Goal: Information Seeking & Learning: Learn about a topic

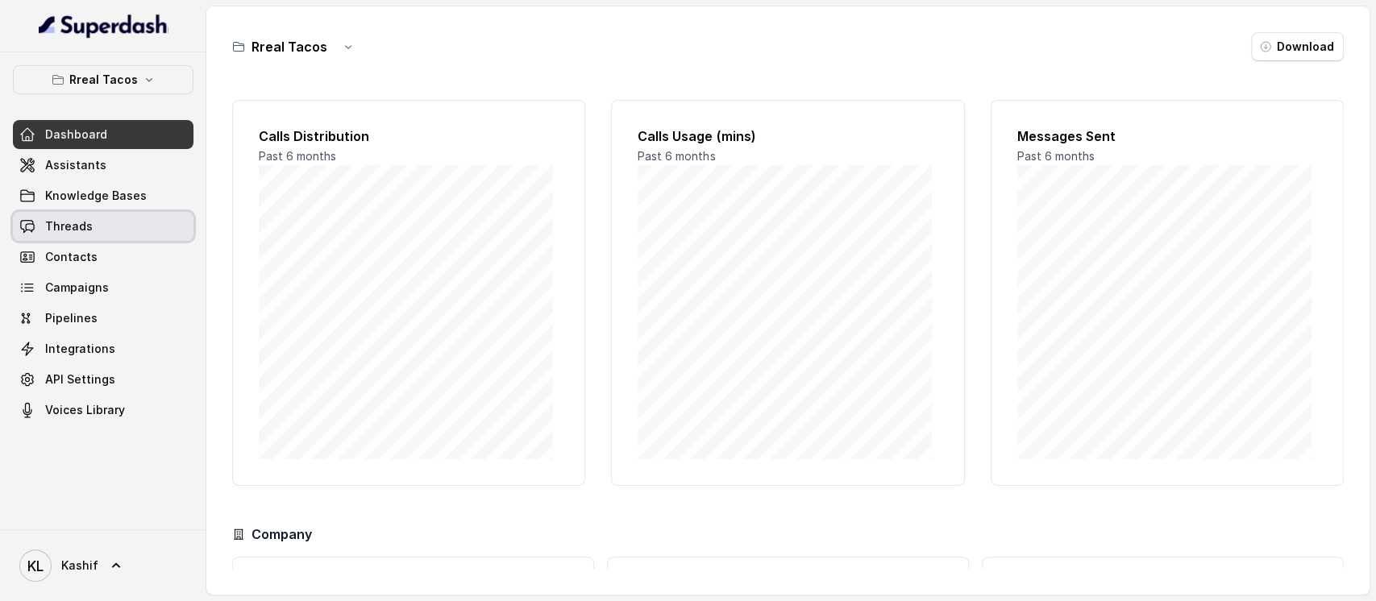
click at [89, 219] on span "Threads" at bounding box center [69, 226] width 48 height 16
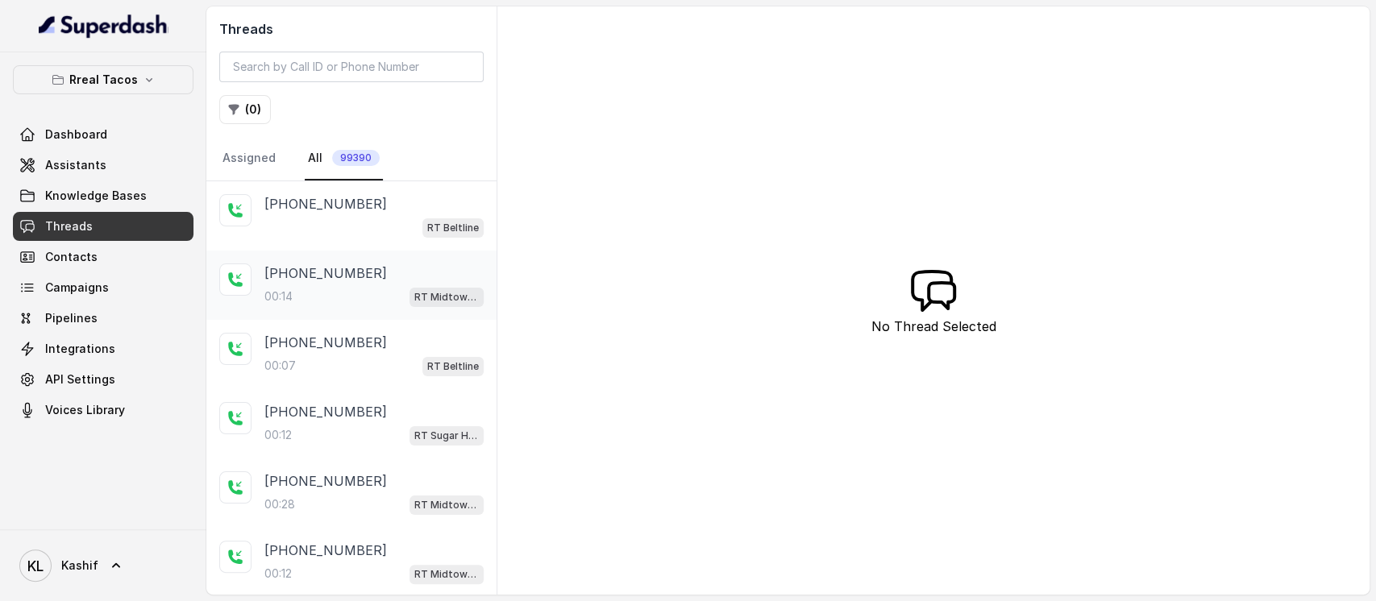
click at [289, 266] on p "[PHONE_NUMBER]" at bounding box center [325, 273] width 123 height 19
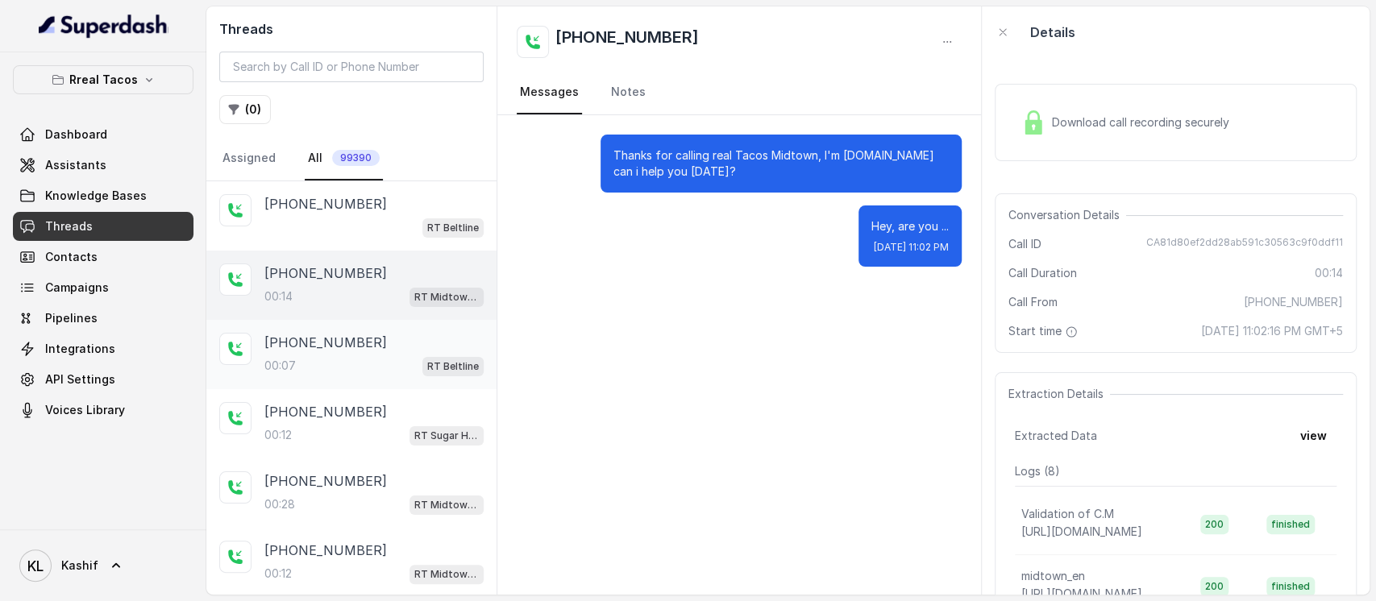
click at [317, 360] on div "00:07 RT Beltline" at bounding box center [373, 365] width 219 height 21
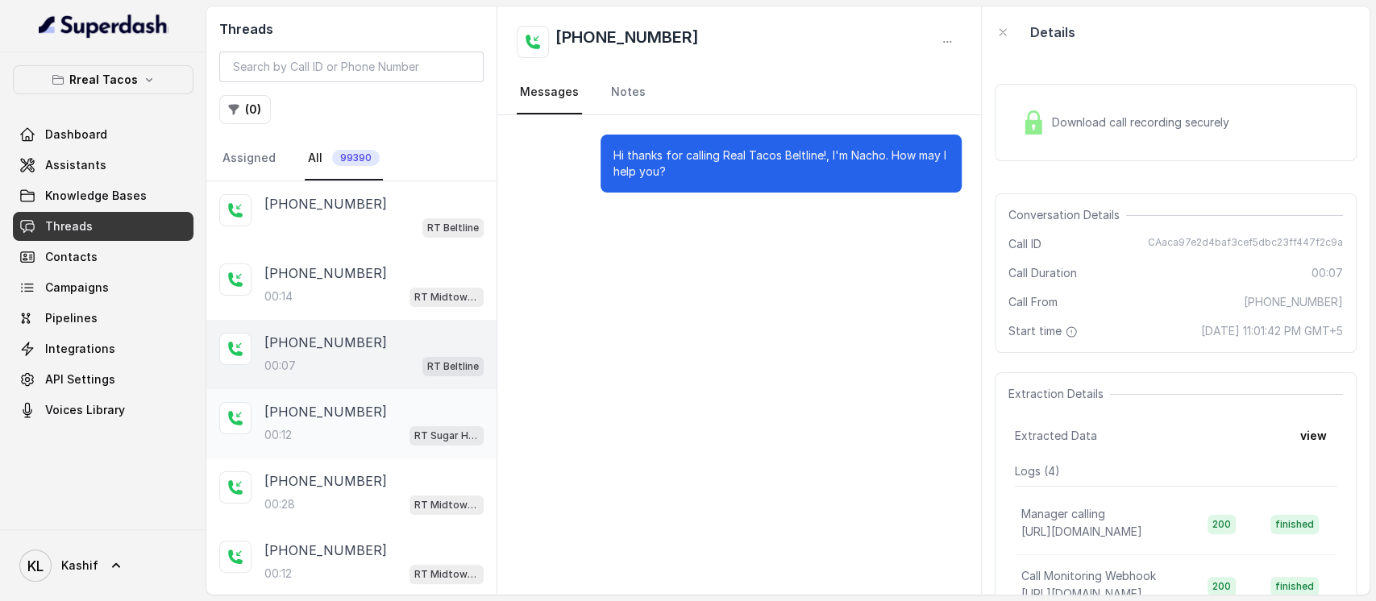
click at [307, 433] on div "00:[STREET_ADDRESS]" at bounding box center [373, 435] width 219 height 21
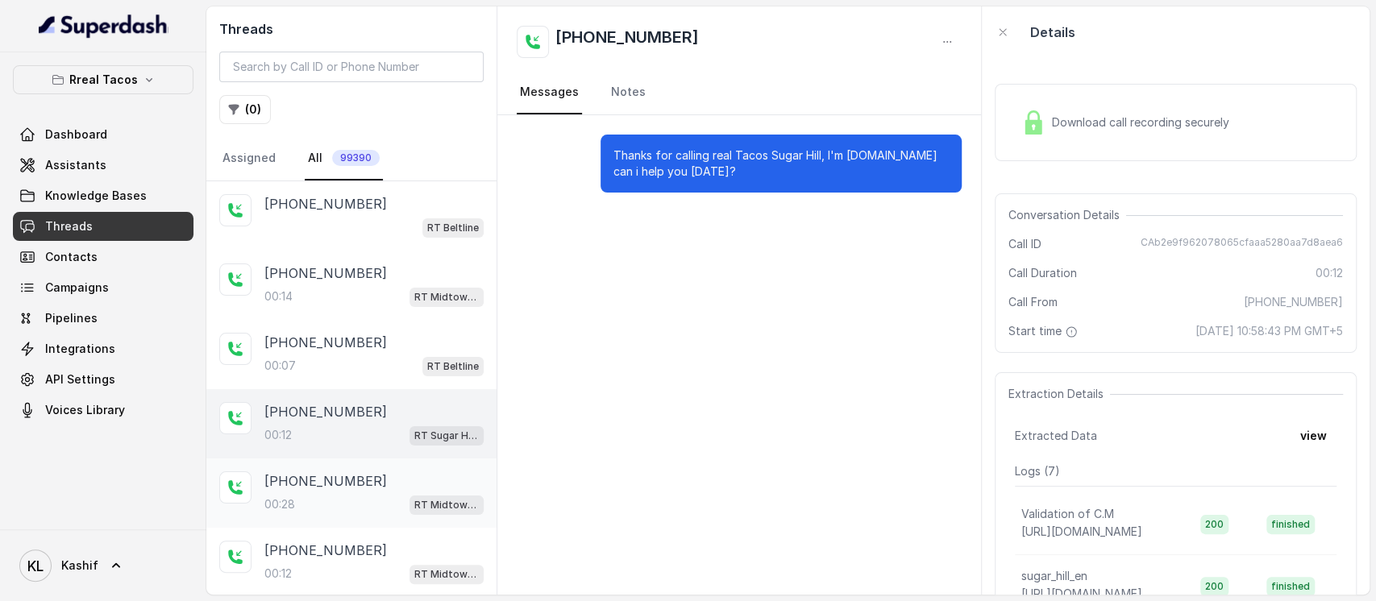
click at [303, 485] on p "[PHONE_NUMBER]" at bounding box center [325, 481] width 123 height 19
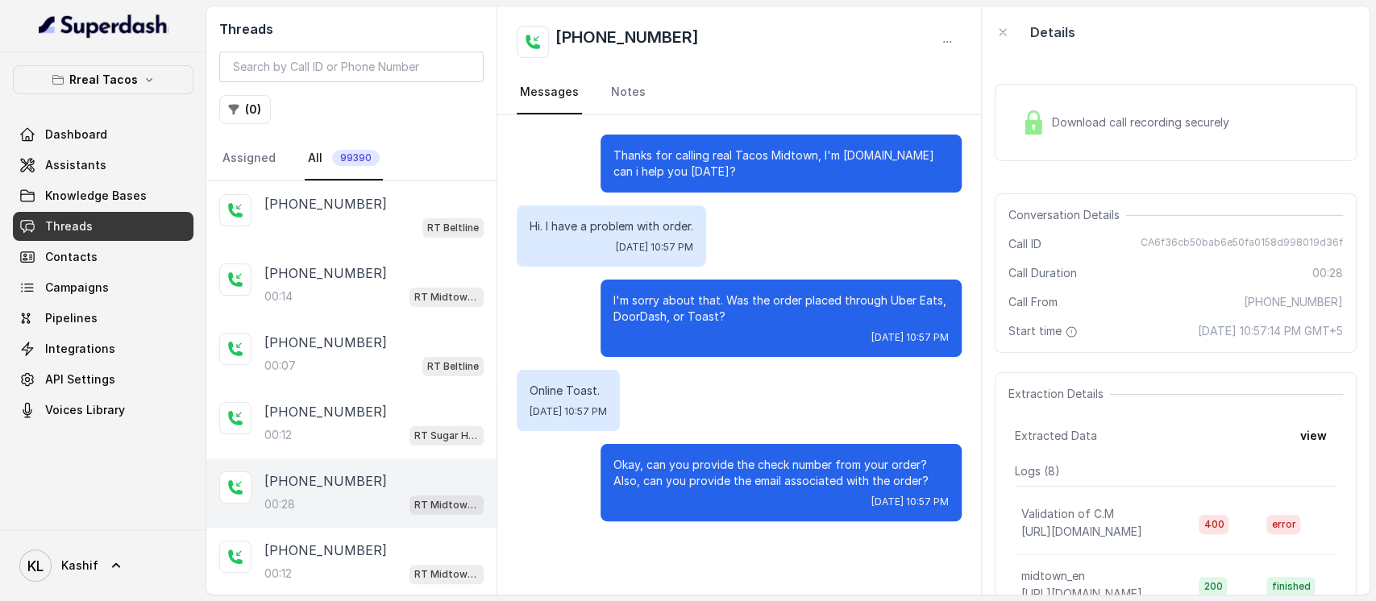
click at [302, 524] on div "[PHONE_NUMBER]:28 RT Midtown / EN" at bounding box center [351, 493] width 290 height 69
click at [296, 543] on p "[PHONE_NUMBER]" at bounding box center [325, 550] width 123 height 19
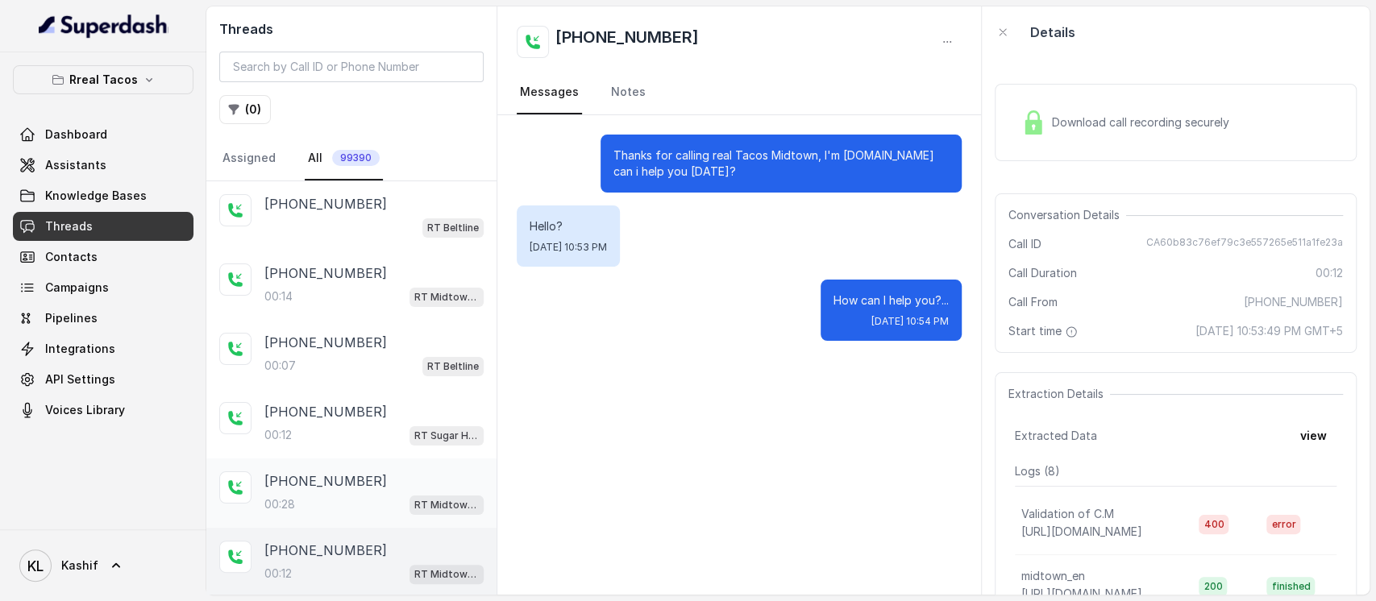
click at [341, 509] on div "00:28 RT Midtown / EN" at bounding box center [373, 504] width 219 height 21
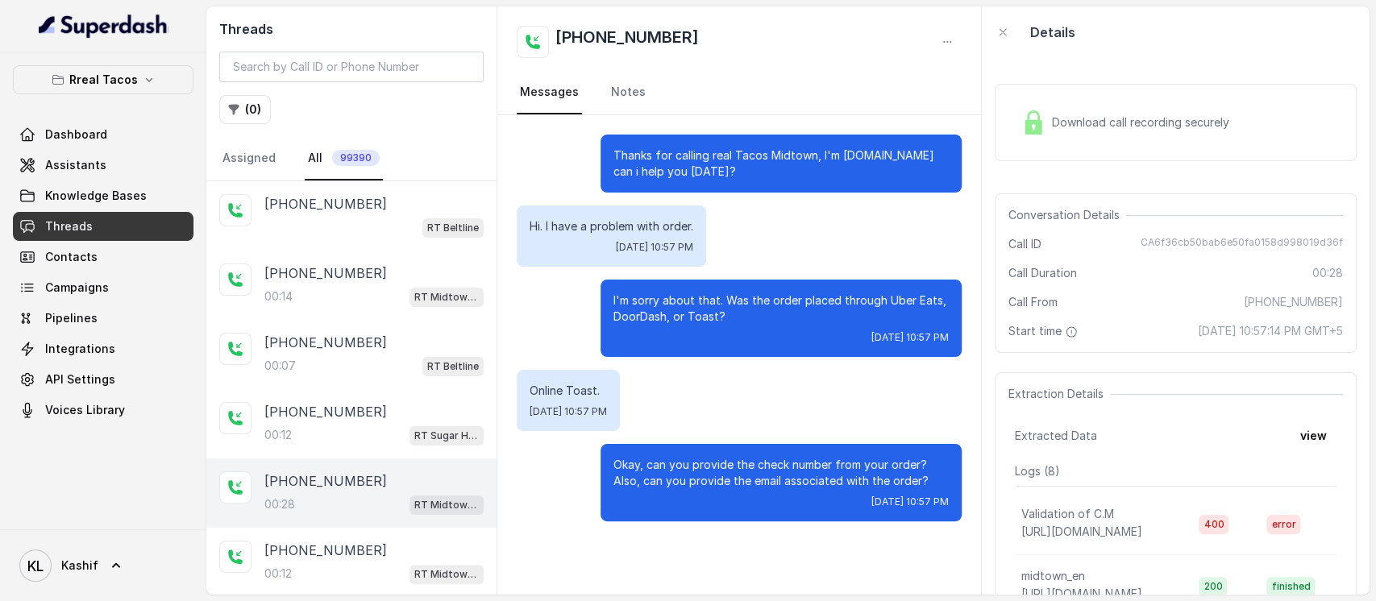
scroll to position [316, 0]
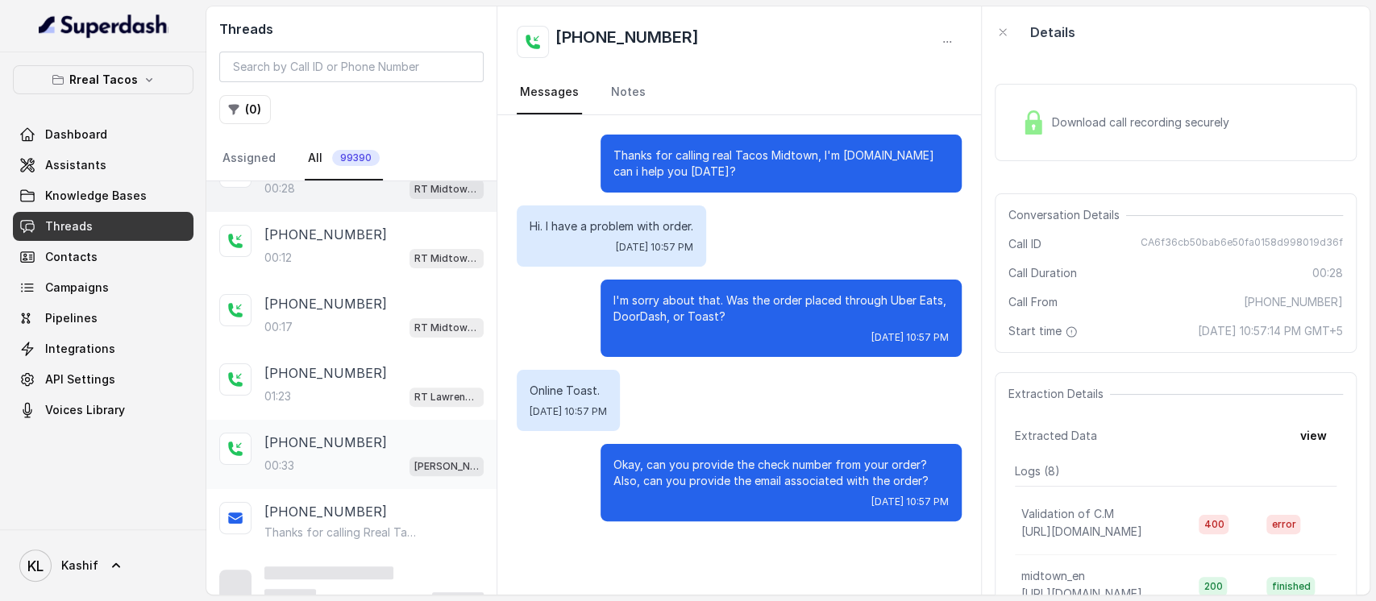
click at [311, 455] on div "00:33 [PERSON_NAME] / EN" at bounding box center [373, 465] width 219 height 21
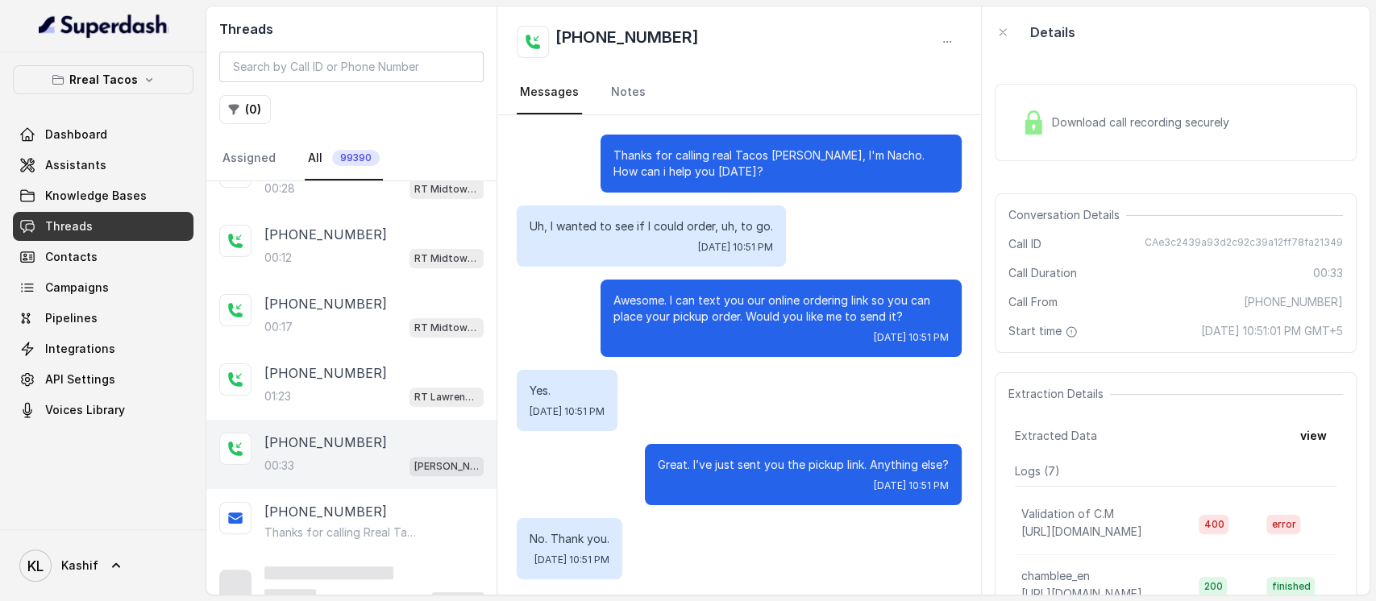
scroll to position [3, 0]
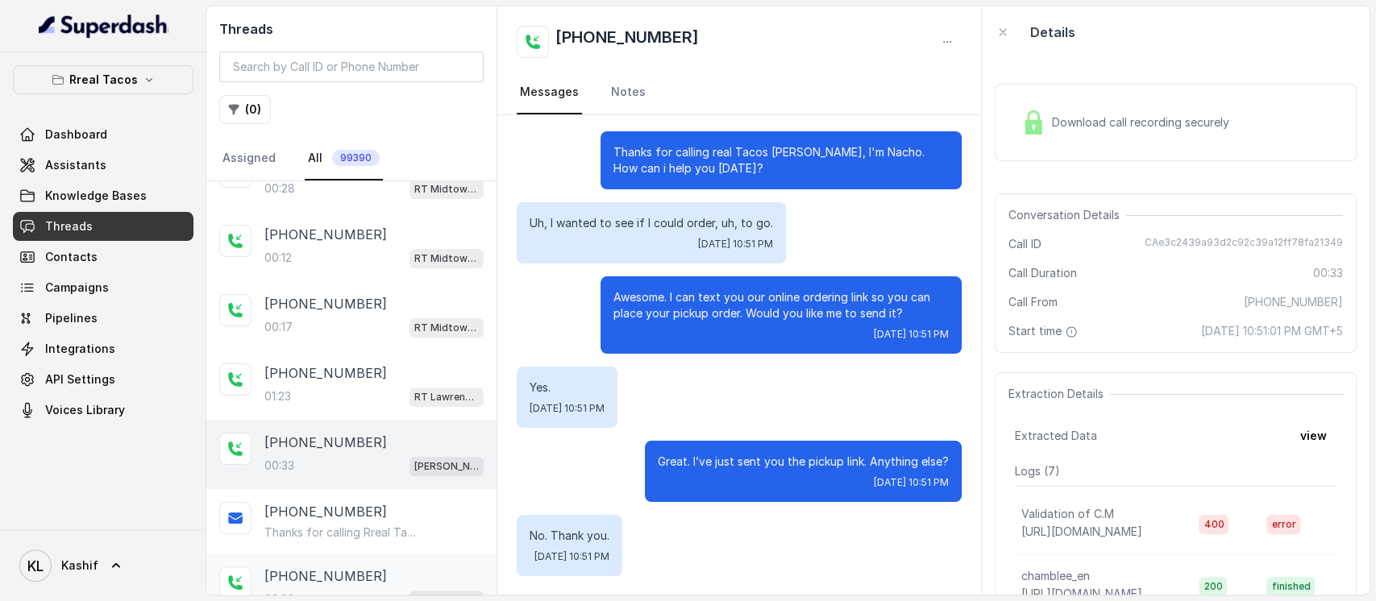
click at [303, 559] on div "[PHONE_NUMBER]:[STREET_ADDRESS]" at bounding box center [351, 588] width 290 height 69
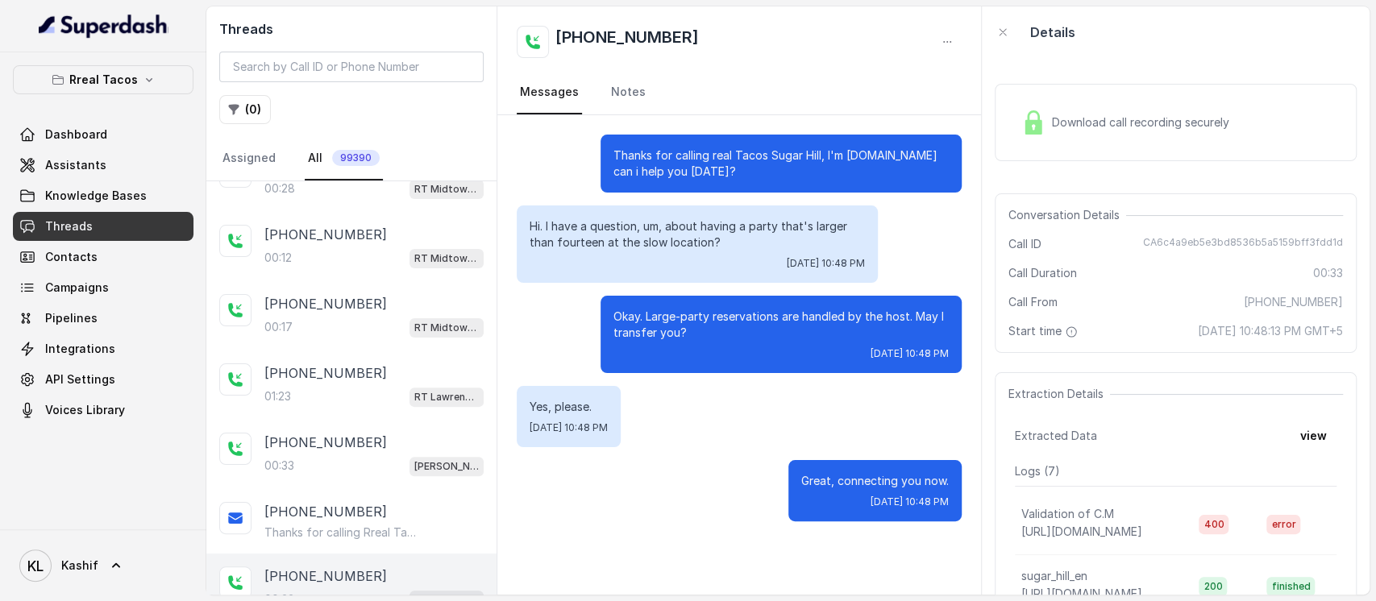
click at [1151, 142] on div "Download call recording securely" at bounding box center [1176, 122] width 362 height 77
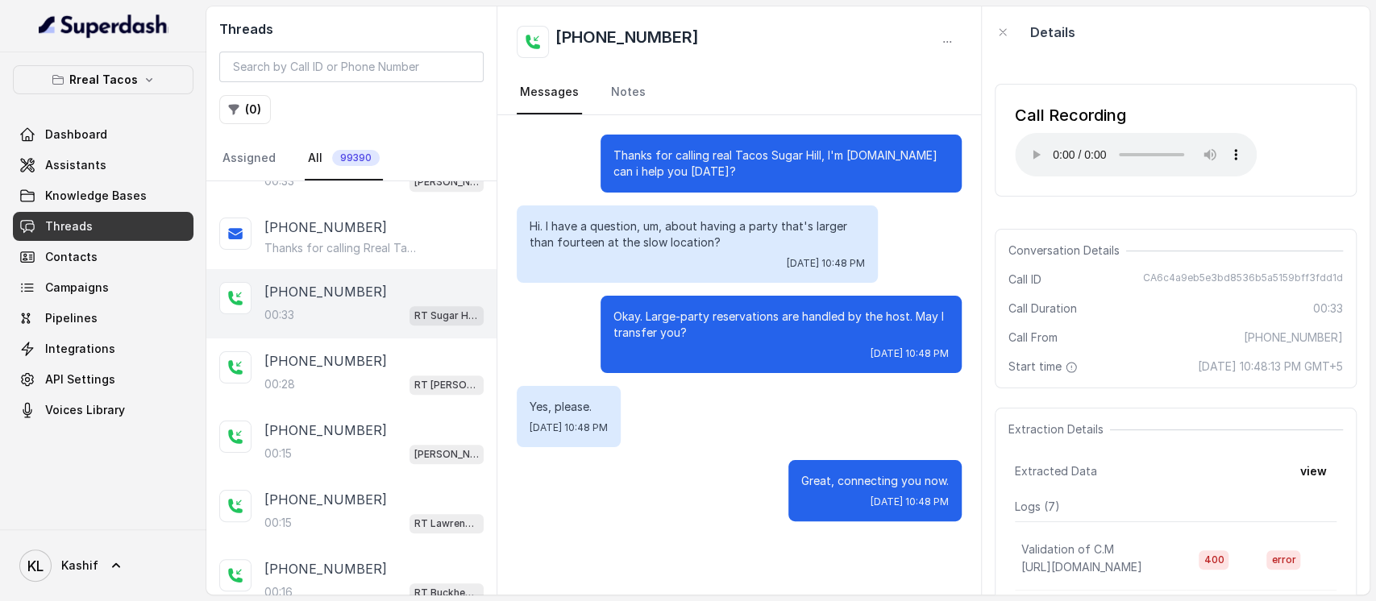
scroll to position [603, 0]
click at [331, 388] on div "[PHONE_NUMBER]:28 RT [PERSON_NAME][GEOGRAPHIC_DATA] / EN" at bounding box center [351, 370] width 290 height 69
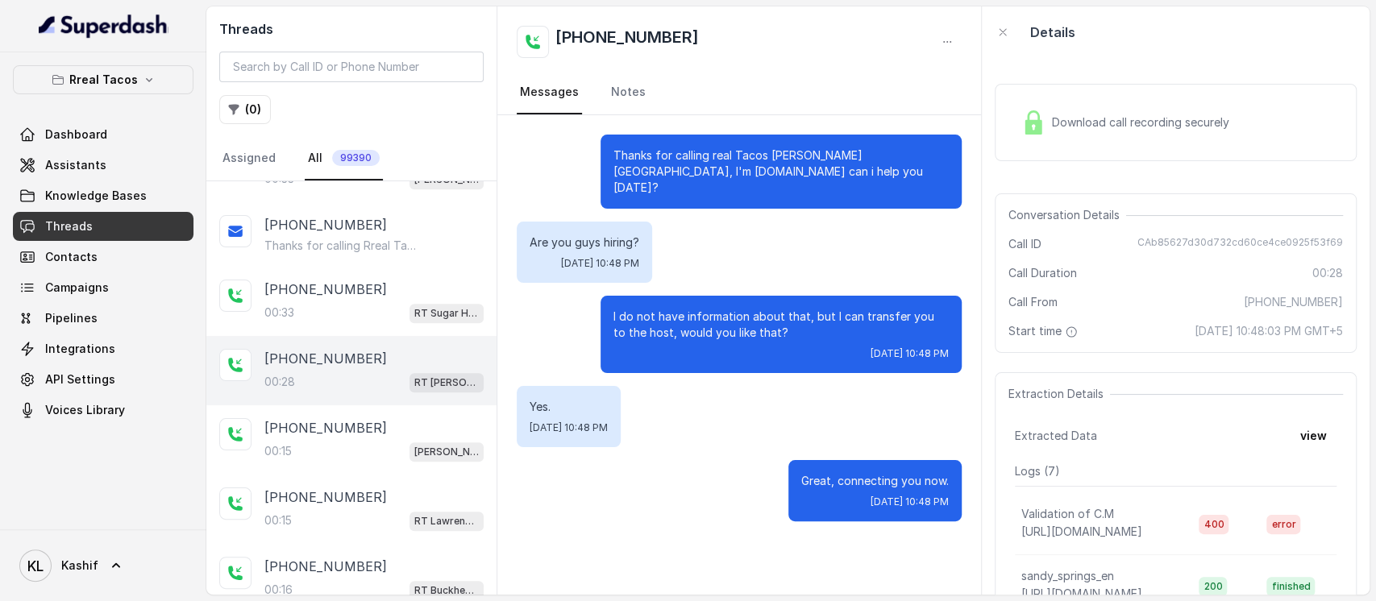
click at [1116, 129] on span "Download call recording securely" at bounding box center [1144, 122] width 184 height 16
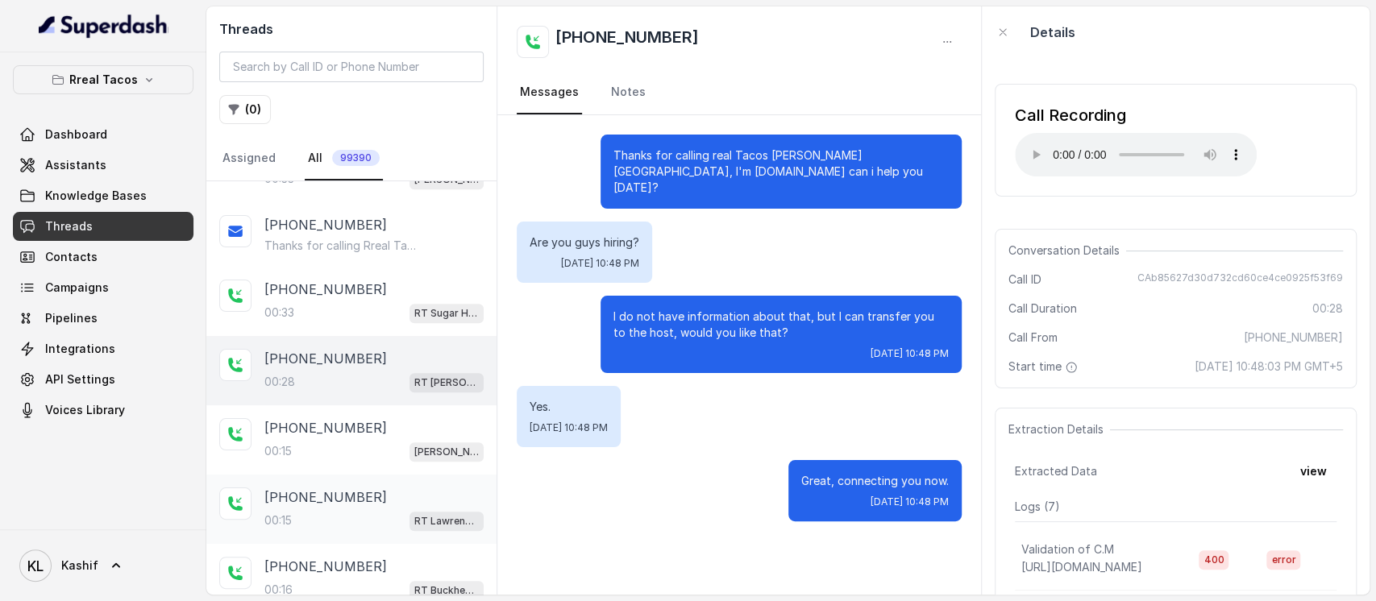
click at [329, 488] on p "[PHONE_NUMBER]" at bounding box center [325, 497] width 123 height 19
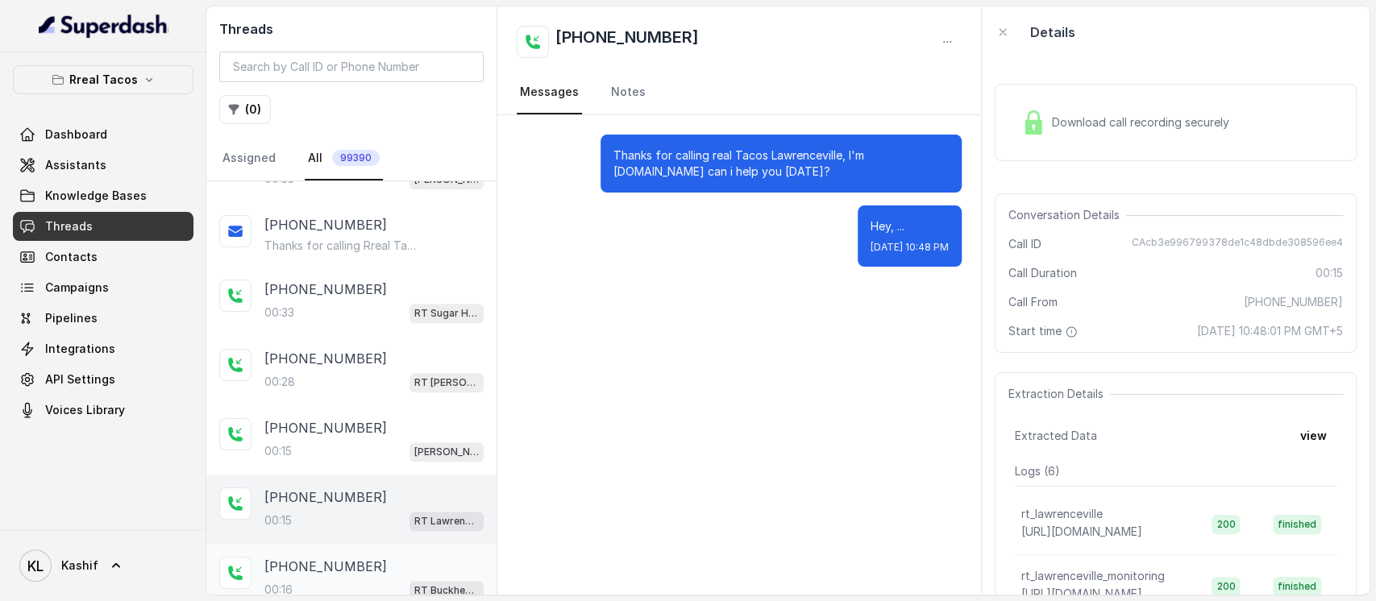
click at [320, 563] on p "[PHONE_NUMBER]" at bounding box center [325, 566] width 123 height 19
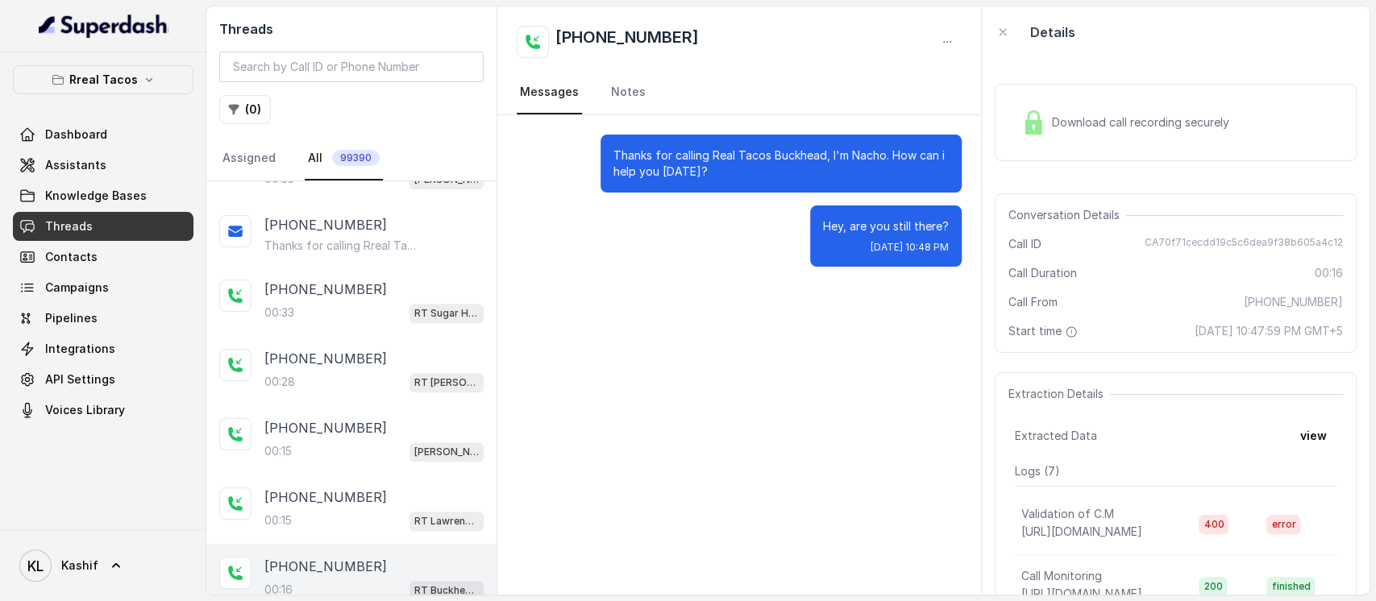
scroll to position [965, 0]
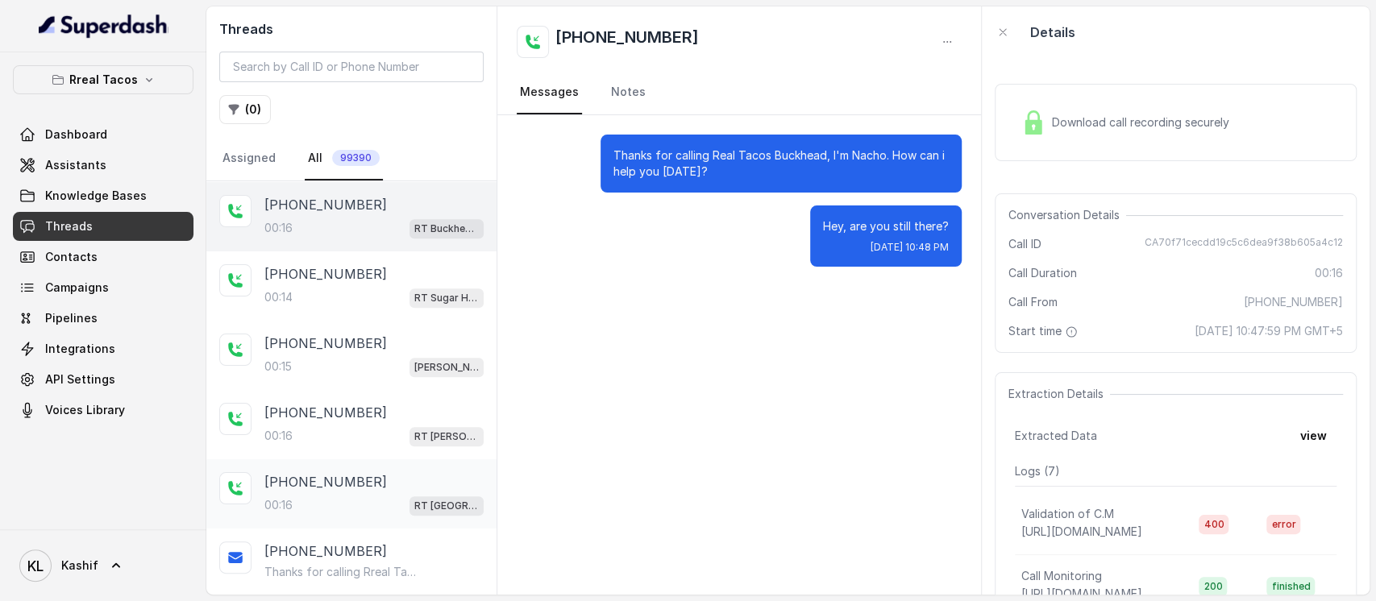
click at [355, 472] on p "[PHONE_NUMBER]" at bounding box center [325, 481] width 123 height 19
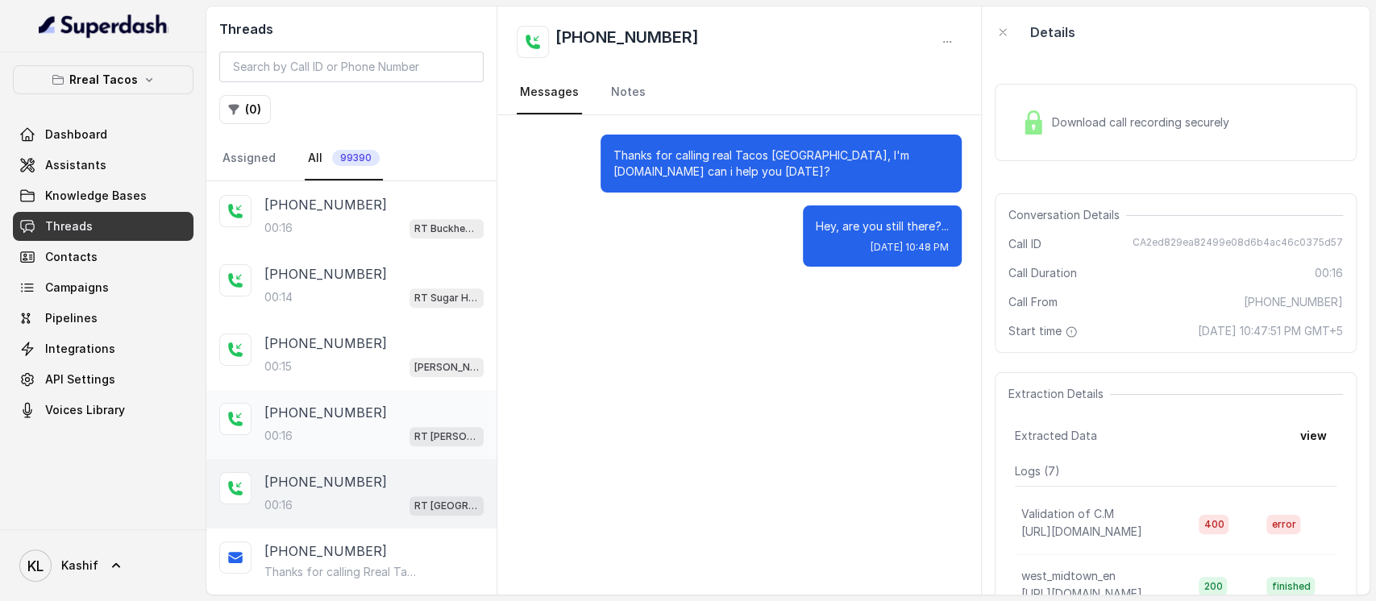
click at [366, 404] on div "[PHONE_NUMBER]" at bounding box center [373, 412] width 219 height 19
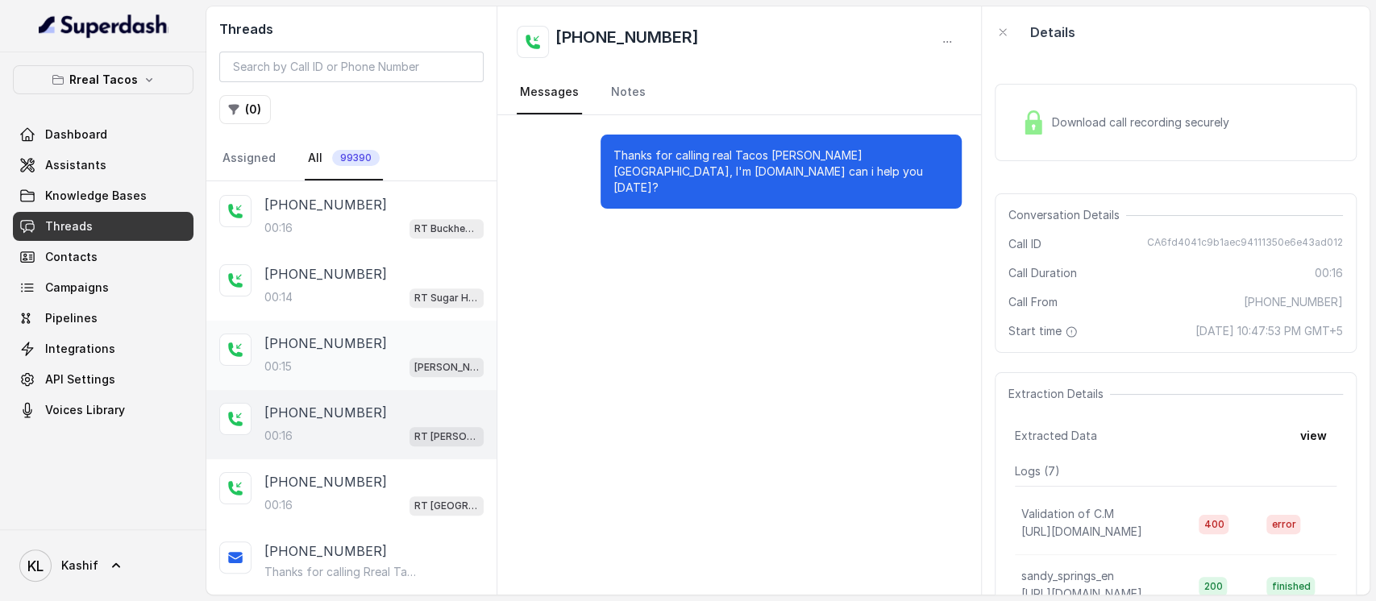
click at [345, 321] on div "[PHONE_NUMBER]:15 [PERSON_NAME] / EN" at bounding box center [351, 355] width 290 height 69
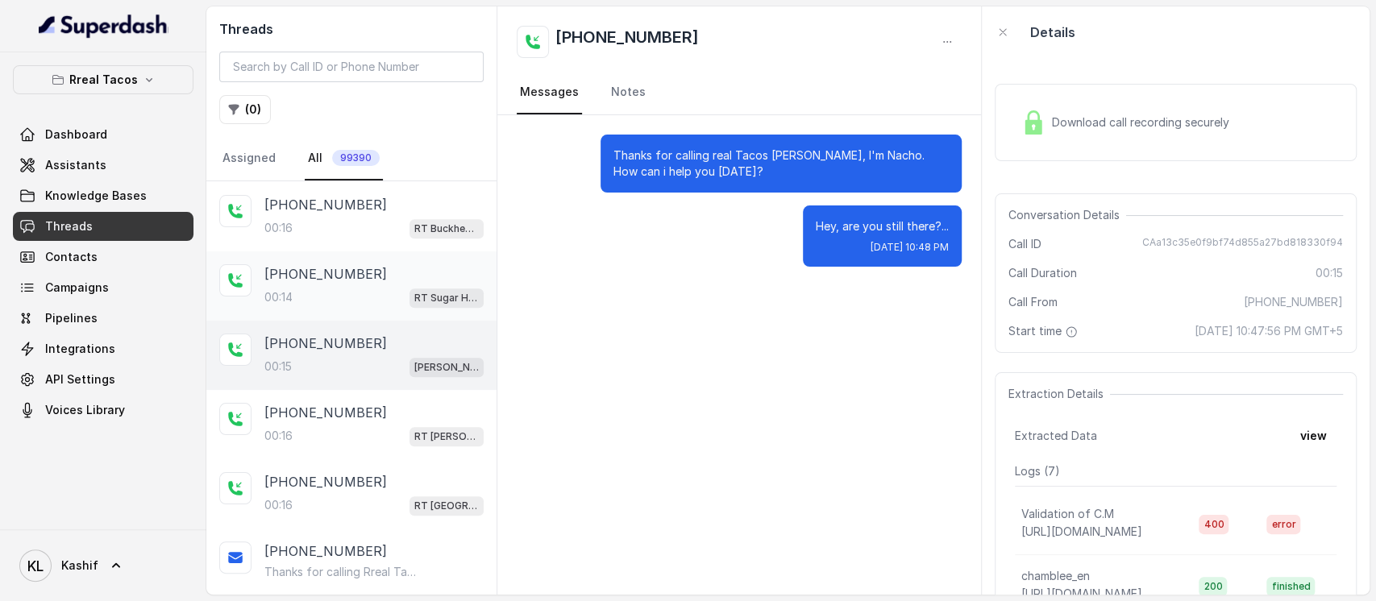
click at [335, 268] on p "[PHONE_NUMBER]" at bounding box center [325, 273] width 123 height 19
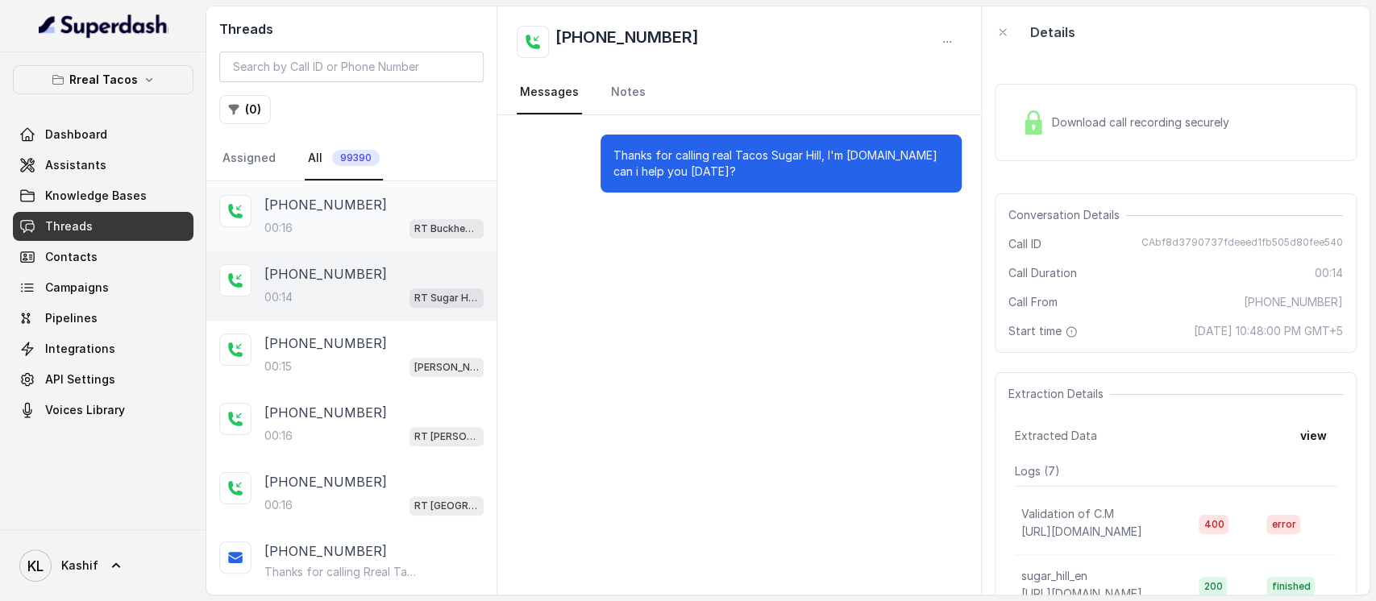
click at [332, 207] on p "[PHONE_NUMBER]" at bounding box center [325, 204] width 123 height 19
